Goal: Task Accomplishment & Management: Use online tool/utility

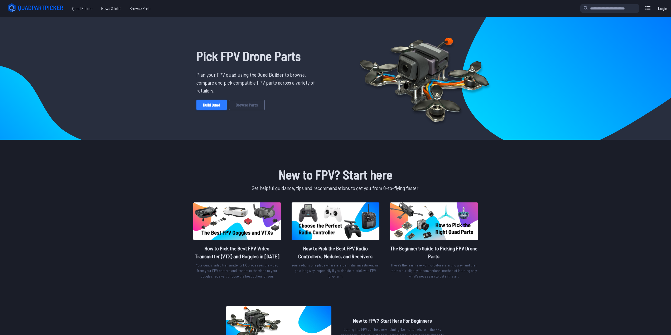
click at [215, 102] on link "Build Quad" at bounding box center [212, 105] width 30 height 11
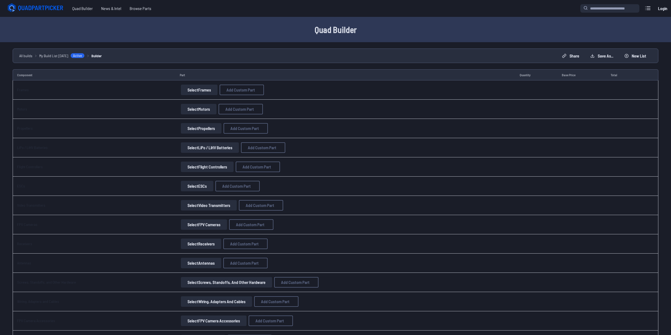
click at [205, 89] on button "Select Frames" at bounding box center [199, 90] width 37 height 11
click at [199, 91] on button "Select Frames" at bounding box center [199, 90] width 37 height 11
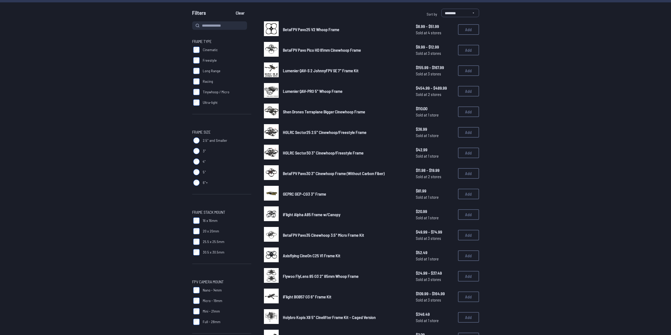
scroll to position [53, 0]
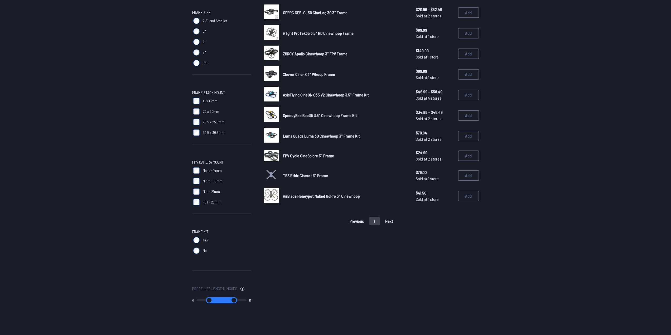
scroll to position [132, 0]
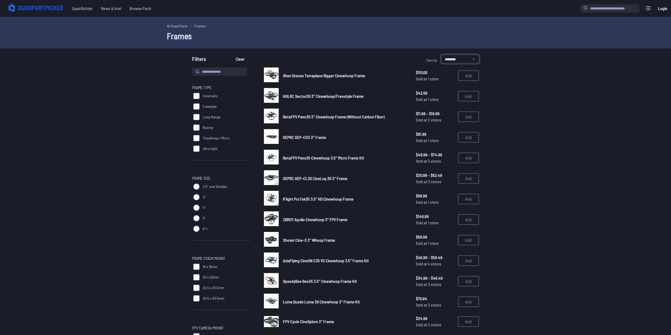
click at [461, 61] on select "**********" at bounding box center [461, 59] width 38 height 8
click at [508, 78] on form "**********" at bounding box center [335, 265] width 671 height 420
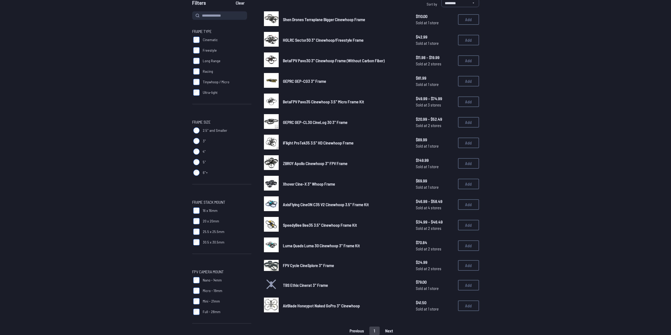
scroll to position [53, 0]
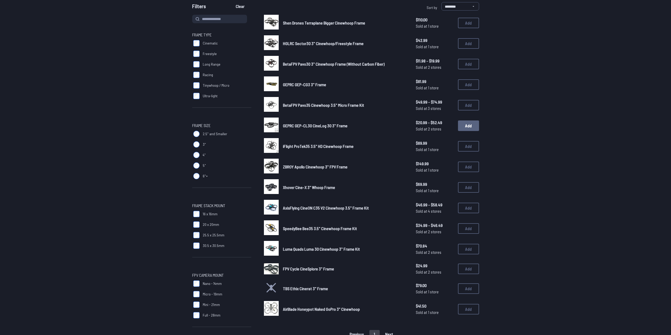
click at [470, 127] on button "Add" at bounding box center [468, 126] width 21 height 11
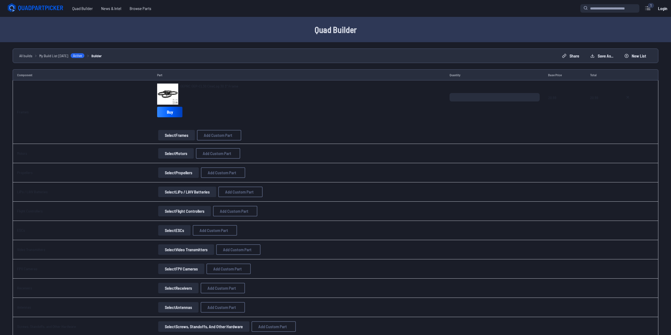
click at [182, 154] on button "Select Motors" at bounding box center [176, 153] width 36 height 11
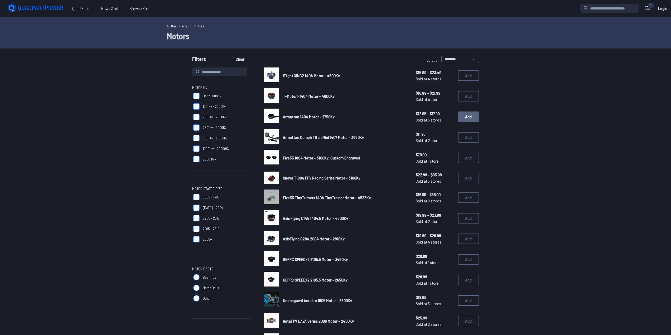
click at [462, 115] on button "Add" at bounding box center [468, 117] width 21 height 11
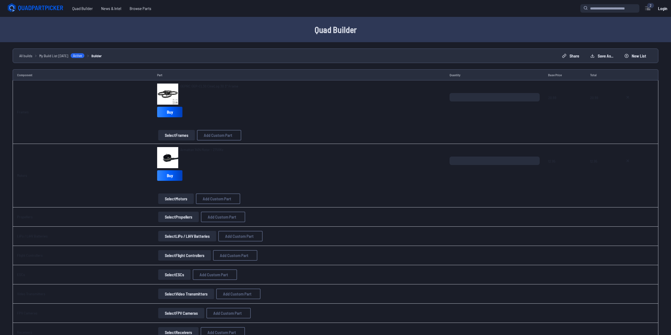
click at [172, 218] on button "Select Propellers" at bounding box center [178, 217] width 41 height 11
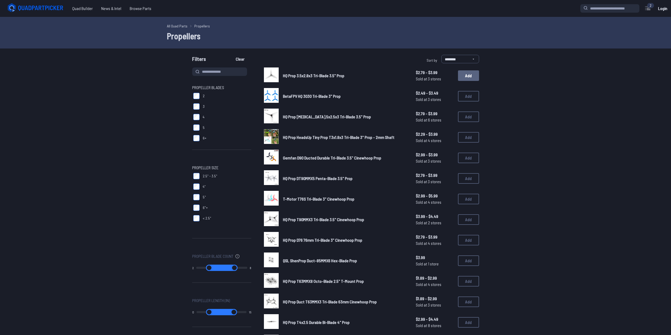
click at [471, 78] on button "Add" at bounding box center [468, 75] width 21 height 11
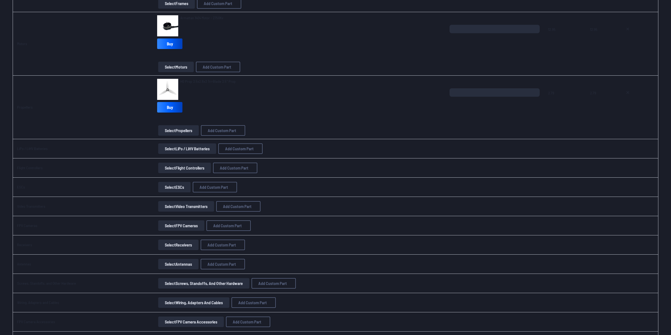
scroll to position [53, 0]
